Goal: Navigation & Orientation: Find specific page/section

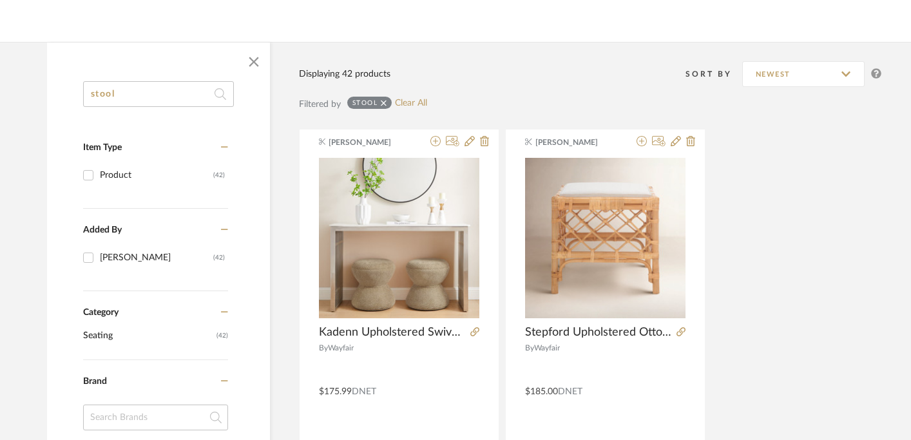
scroll to position [0, 1]
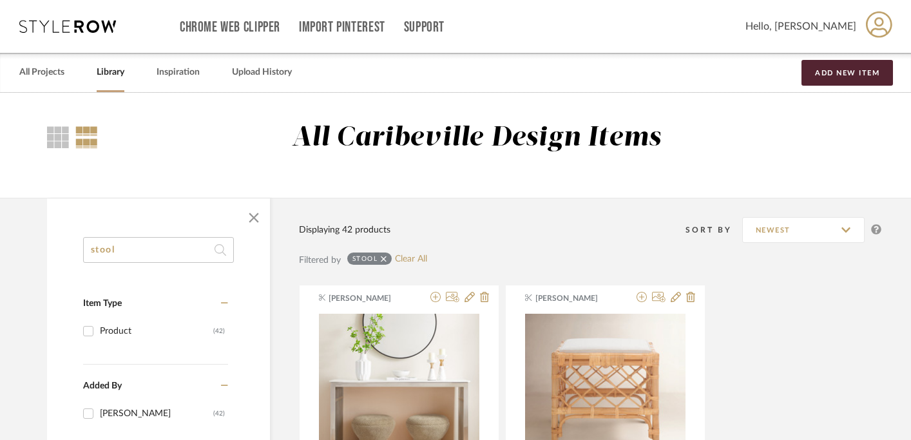
click at [138, 62] on div "All Projects Library Inspiration Upload History Add New Item" at bounding box center [455, 72] width 911 height 39
click at [19, 64] on link "All Projects" at bounding box center [41, 72] width 45 height 17
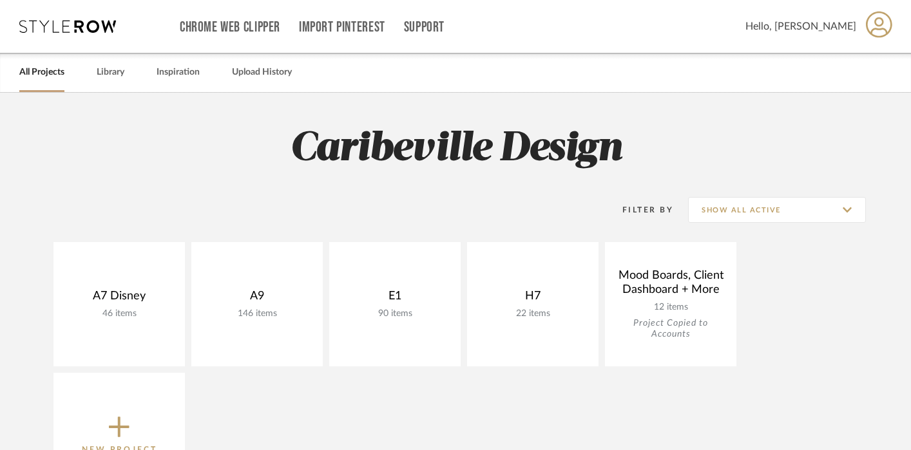
click link "All Projects" at bounding box center [41, 72] width 45 height 17
